Goal: Check status: Check status

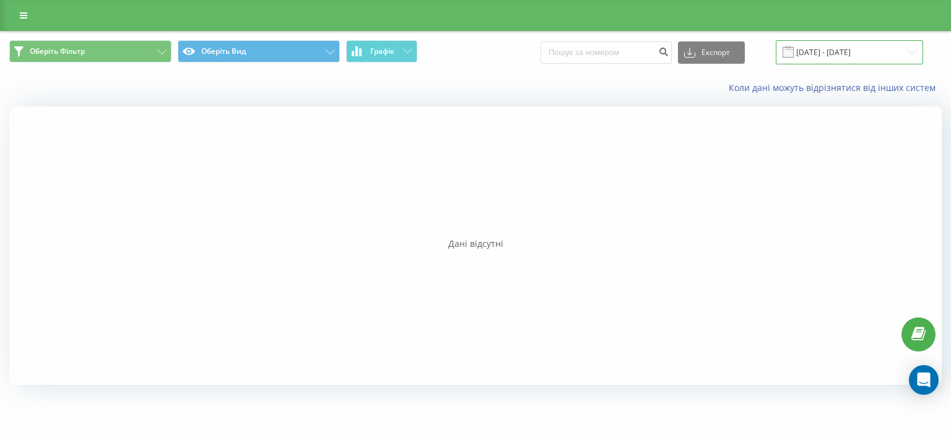
click at [685, 52] on input "15.08.2025 - 15.08.2025" at bounding box center [849, 52] width 147 height 24
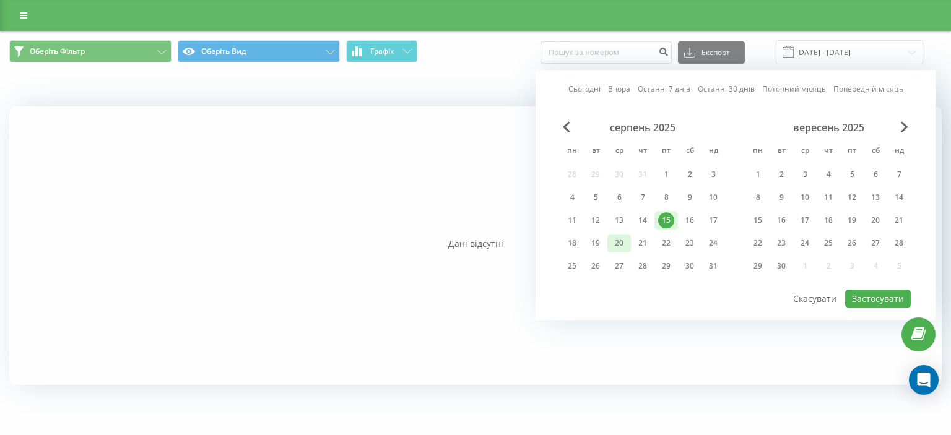
click at [623, 238] on div "20" at bounding box center [619, 243] width 16 height 16
click at [623, 237] on div "20" at bounding box center [619, 243] width 16 height 16
click at [685, 292] on button "Застосувати" at bounding box center [878, 299] width 66 height 18
type input "[DATE] - [DATE]"
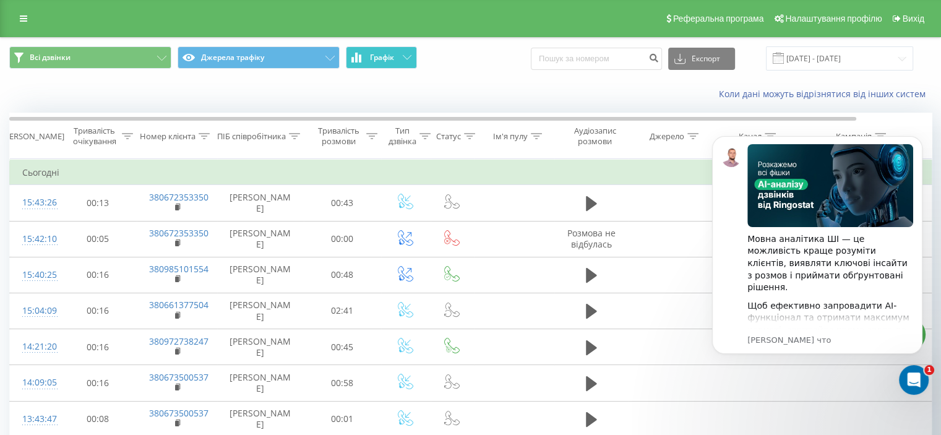
click at [383, 56] on span "Графік" at bounding box center [382, 57] width 24 height 9
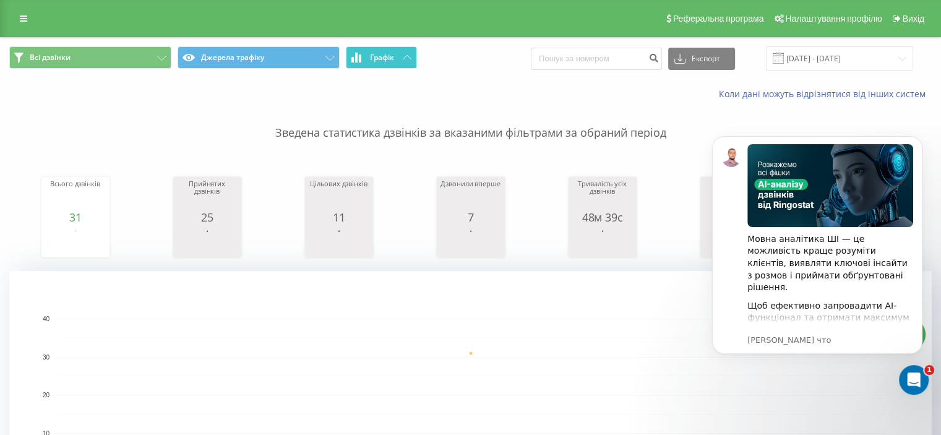
click at [383, 56] on span "Графік" at bounding box center [382, 57] width 24 height 9
